Goal: Task Accomplishment & Management: Manage account settings

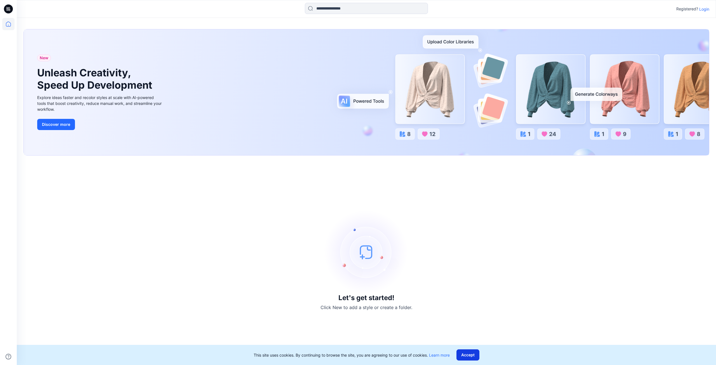
click at [467, 354] on button "Accept" at bounding box center [468, 355] width 23 height 11
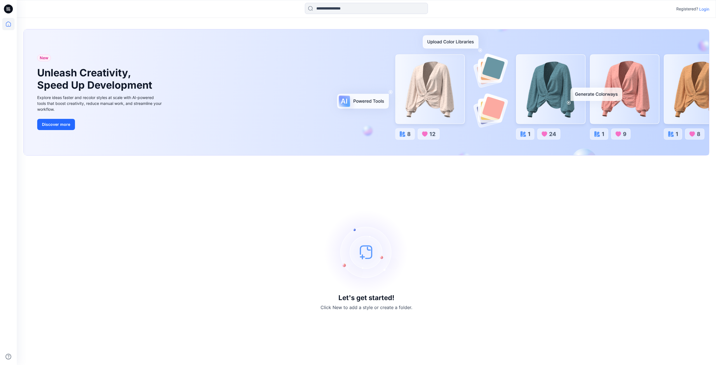
click at [703, 10] on p "Login" at bounding box center [705, 9] width 10 height 6
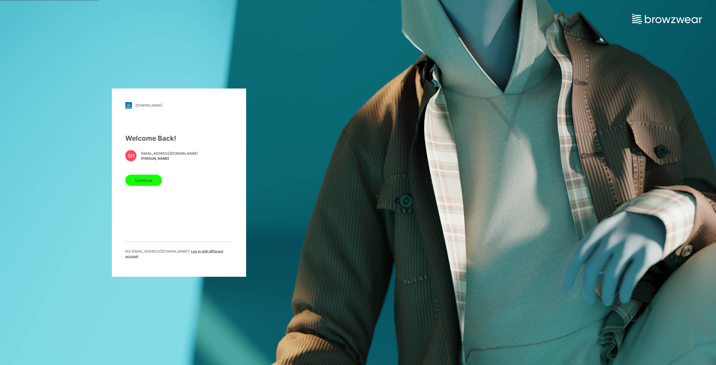
click at [142, 182] on button "Continue" at bounding box center [143, 180] width 37 height 11
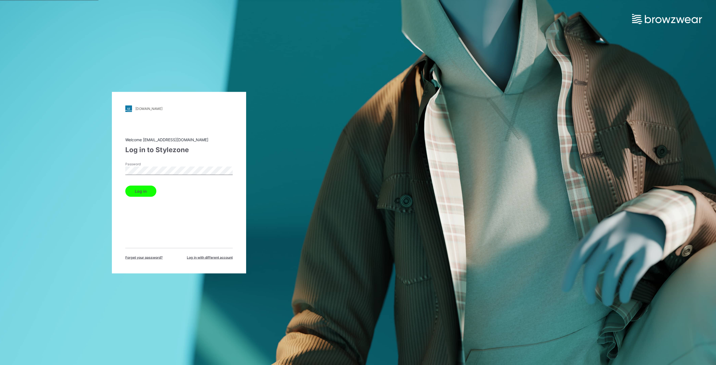
click at [142, 193] on button "Log in" at bounding box center [140, 191] width 31 height 11
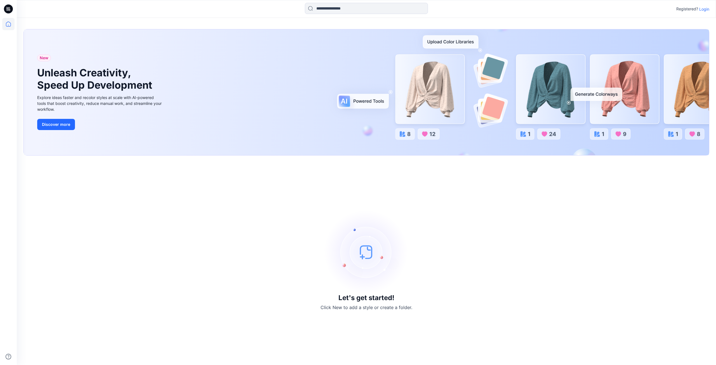
click at [706, 8] on p "Login" at bounding box center [705, 9] width 10 height 6
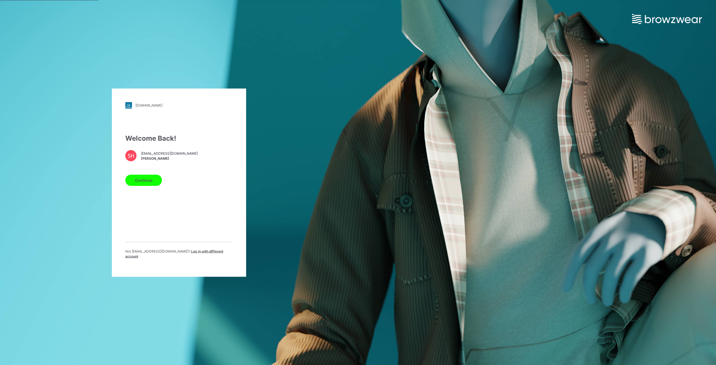
click at [144, 181] on button "Continue" at bounding box center [143, 180] width 37 height 11
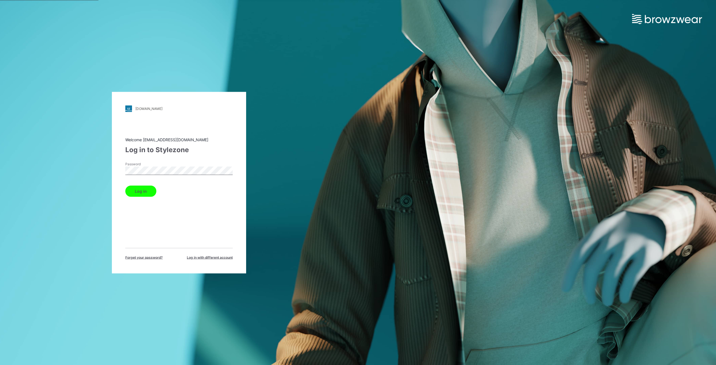
click at [137, 190] on button "Log in" at bounding box center [140, 191] width 31 height 11
